Goal: Information Seeking & Learning: Check status

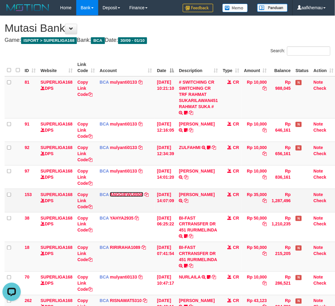
click at [124, 196] on link "ANGGIEWU0506" at bounding box center [127, 194] width 34 height 5
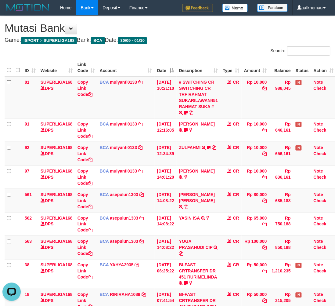
click at [202, 28] on h1 "Mutasi Bank" at bounding box center [168, 28] width 326 height 12
click at [205, 38] on h4 "Game: ISPORT > SUPERLIGA168 Bank: BCA Date: 30/09 - 01/10" at bounding box center [168, 40] width 326 height 6
click at [204, 37] on h4 "Game: ISPORT > SUPERLIGA168 Bank: BCA Date: 30/09 - 01/10" at bounding box center [168, 40] width 326 height 6
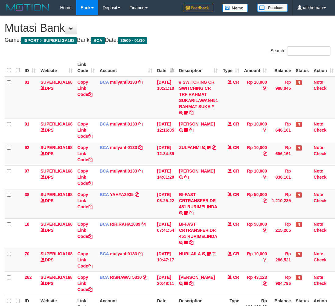
click at [224, 35] on div "**********" at bounding box center [167, 174] width 335 height 317
click at [200, 40] on h4 "Game: ISPORT > SUPERLIGA168 Bank: BCA Date: 30/09 - 01/10" at bounding box center [168, 40] width 326 height 6
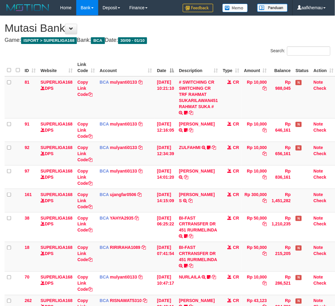
click at [238, 48] on div "Search:" at bounding box center [251, 51] width 158 height 11
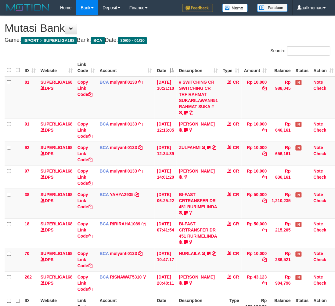
click at [214, 42] on h4 "Game: ISPORT > SUPERLIGA168 Bank: BCA Date: 30/09 - 01/10" at bounding box center [168, 40] width 326 height 6
click at [237, 30] on h1 "Mutasi Bank" at bounding box center [168, 28] width 326 height 12
click at [206, 26] on h1 "Mutasi Bank" at bounding box center [168, 28] width 326 height 12
click at [214, 40] on h4 "Game: ISPORT > SUPERLIGA168 Bank: BCA Date: 30/09 - 01/10" at bounding box center [168, 40] width 326 height 6
click at [199, 28] on h1 "Mutasi Bank" at bounding box center [168, 28] width 326 height 12
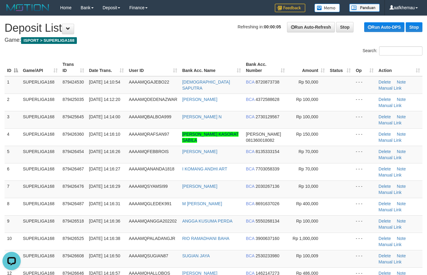
click at [183, 47] on div "Search:" at bounding box center [213, 51] width 427 height 11
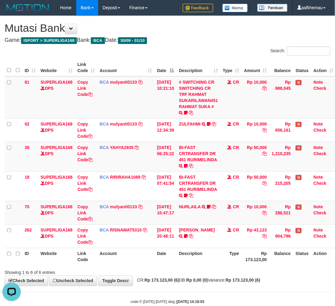
click at [216, 38] on h4 "Game: ISPORT > SUPERLIGA168 Bank: BCA Date: 30/09 - 01/10" at bounding box center [168, 40] width 326 height 6
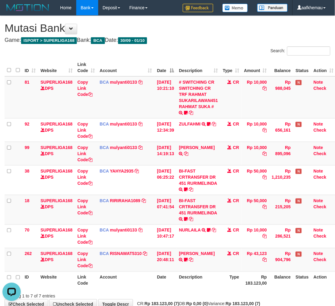
click at [248, 49] on div "Search:" at bounding box center [251, 51] width 158 height 11
click at [241, 280] on th "Type" at bounding box center [230, 279] width 21 height 17
click at [218, 44] on div "**********" at bounding box center [167, 162] width 335 height 293
click at [220, 273] on th "Description" at bounding box center [199, 279] width 44 height 17
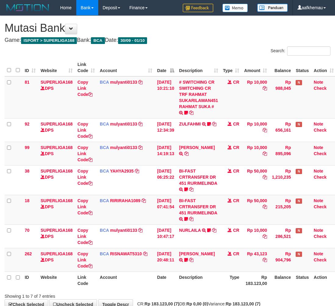
click at [220, 272] on th "Description" at bounding box center [199, 279] width 44 height 17
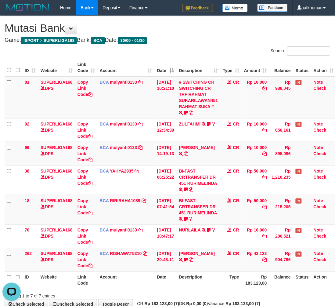
click at [229, 43] on h4 "Game: ISPORT > SUPERLIGA168 Bank: BCA Date: 30/09 - 01/10" at bounding box center [168, 40] width 326 height 6
